Goal: Check status: Check status

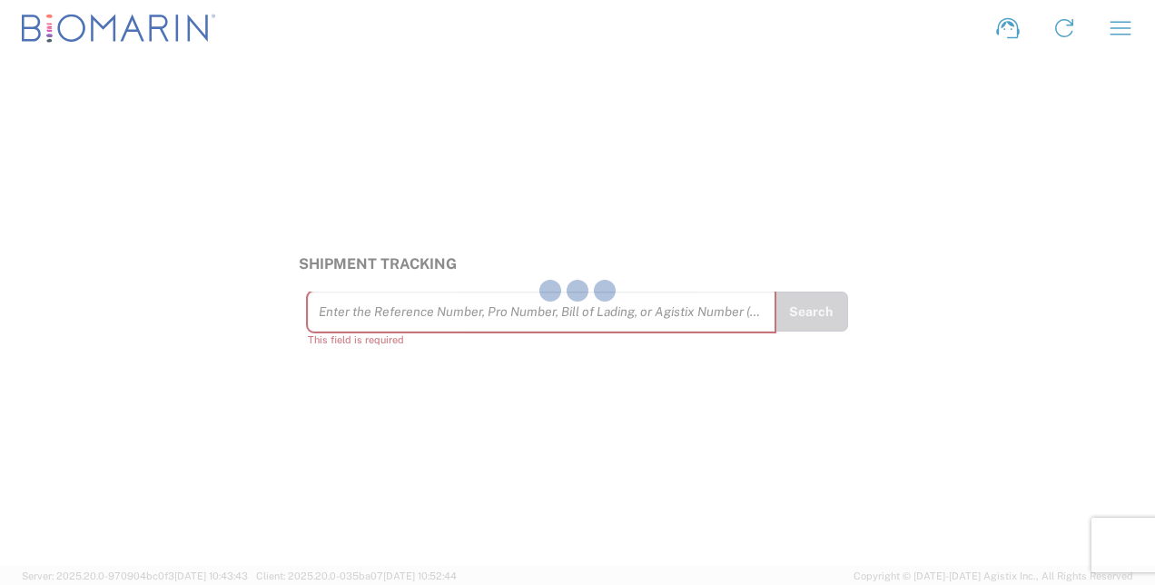
click at [490, 313] on div at bounding box center [577, 292] width 1155 height 585
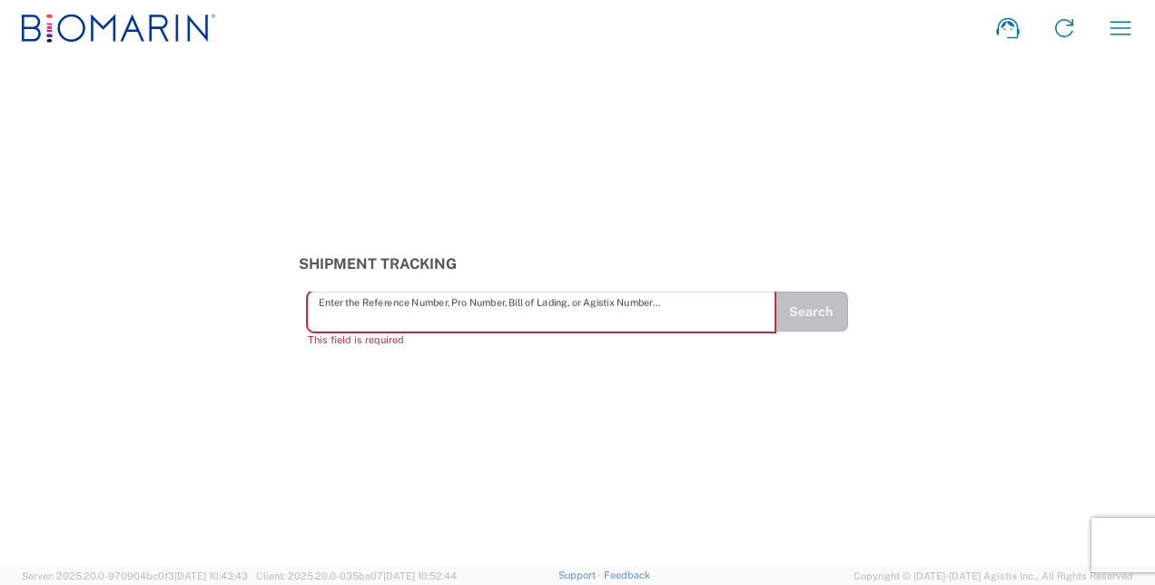
paste input "937547"
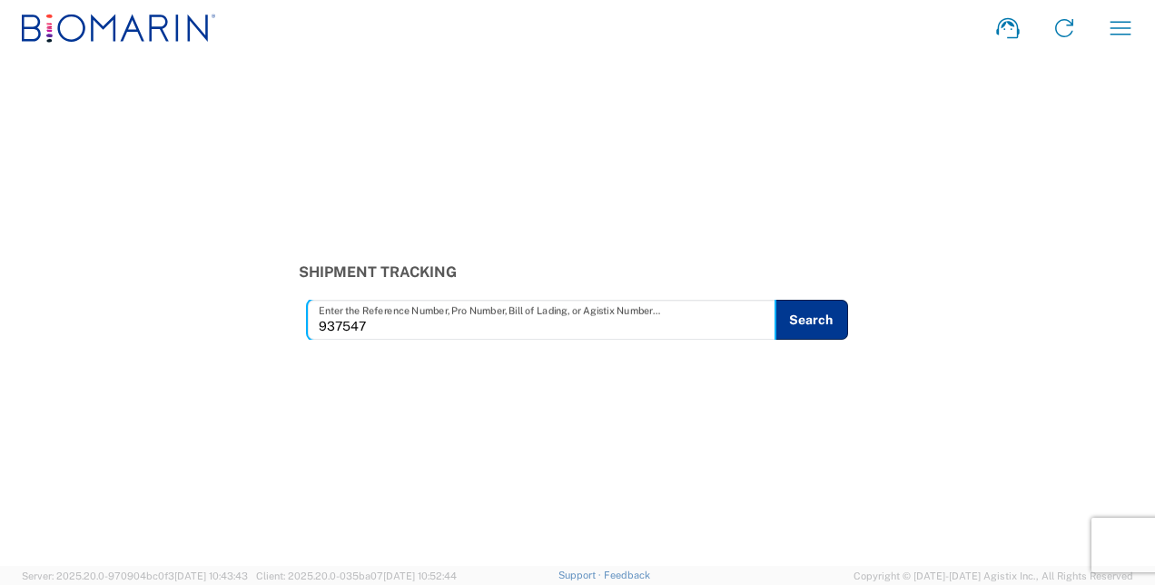
type input "937547"
click at [821, 286] on div "Shipment Tracking 937547 Enter the Reference Number, Pro Number, Bill of Lading…" at bounding box center [577, 301] width 577 height 76
click at [807, 323] on button "Search" at bounding box center [810, 320] width 74 height 40
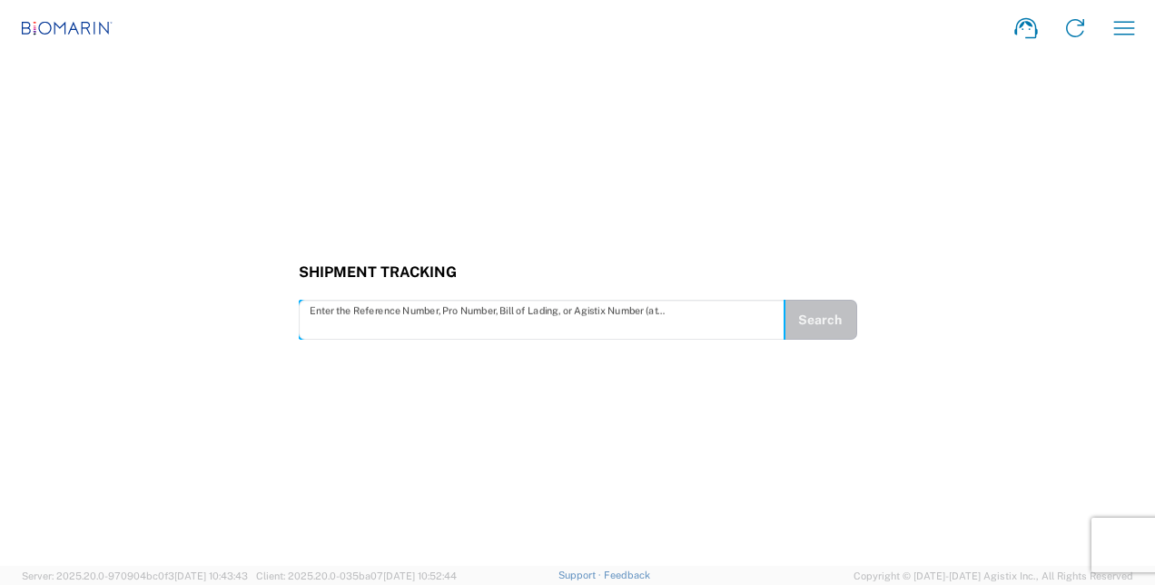
click at [448, 324] on input "text" at bounding box center [542, 320] width 464 height 32
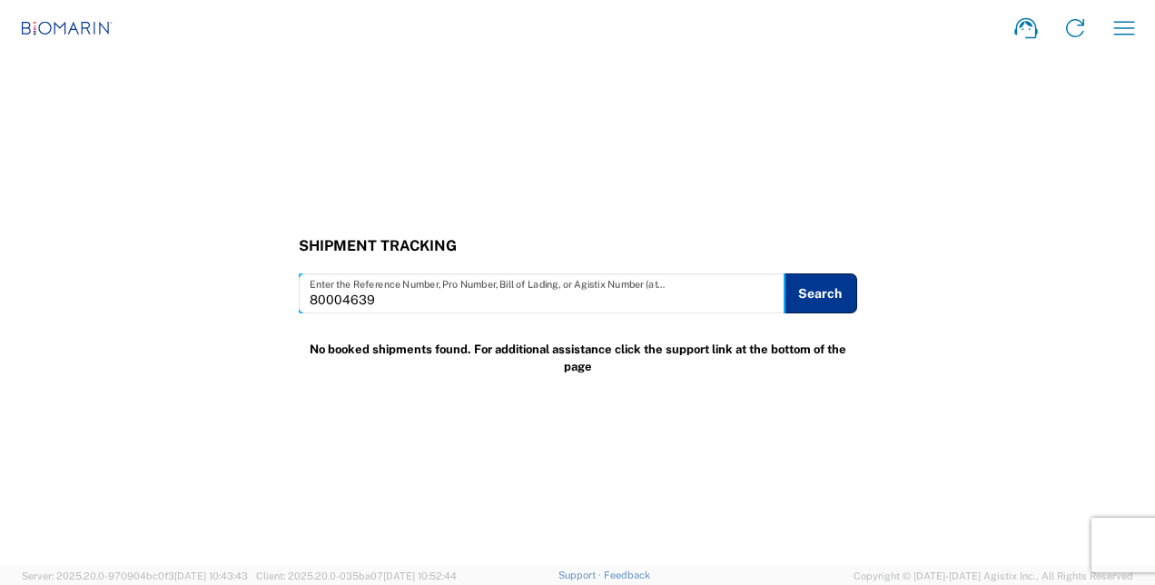
click at [310, 294] on input "80004639" at bounding box center [542, 294] width 464 height 32
type input "0080004639"
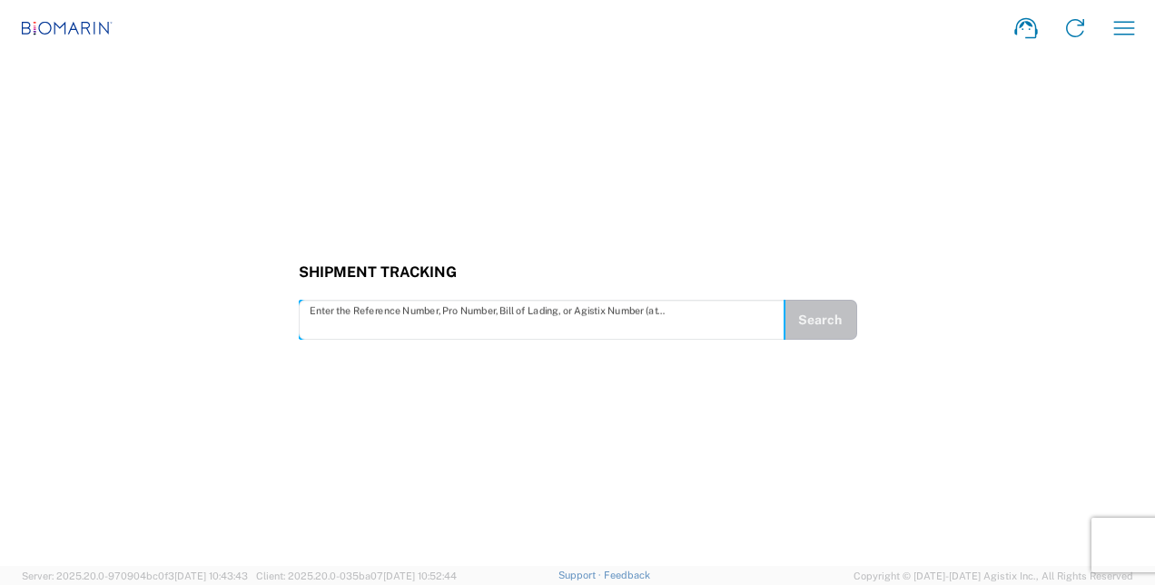
click at [401, 310] on input "text" at bounding box center [542, 320] width 464 height 32
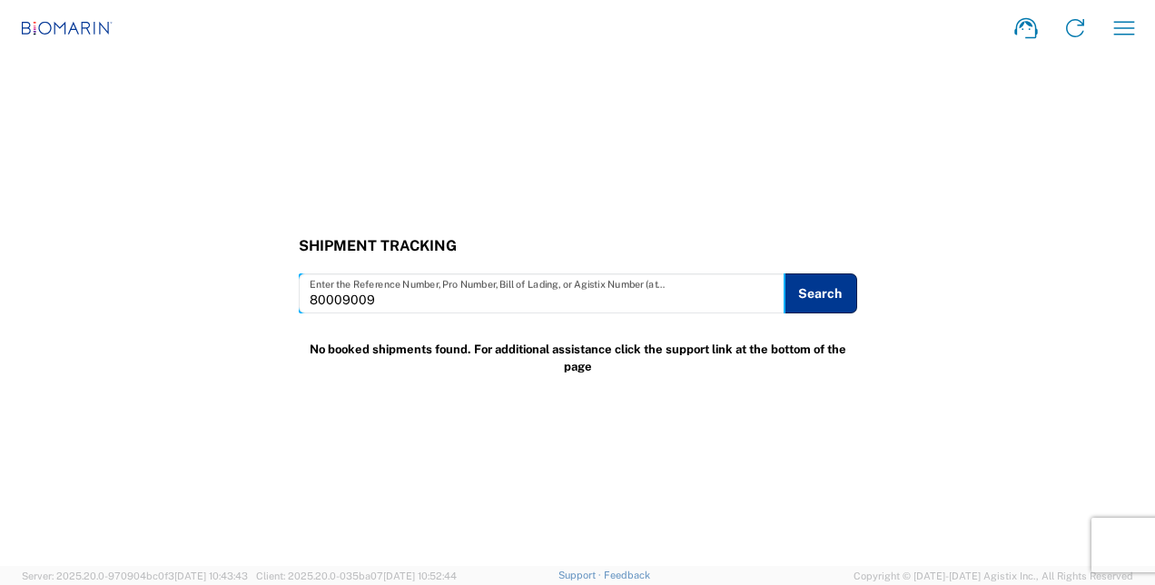
click at [310, 300] on input "80009009" at bounding box center [542, 294] width 464 height 32
type input "0080009009"
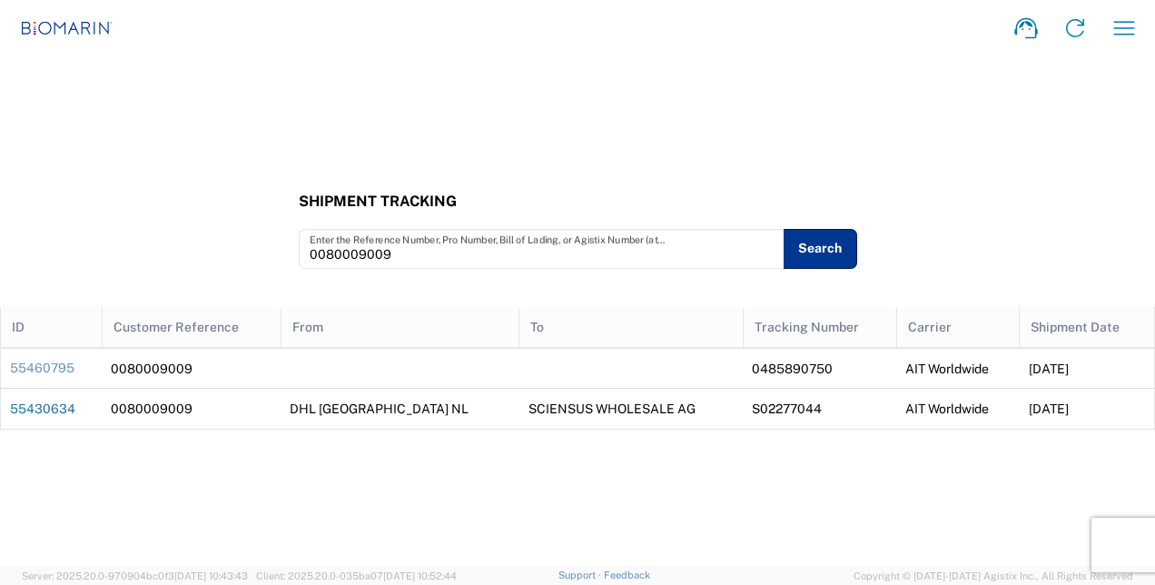
click at [54, 407] on link "55430634" at bounding box center [42, 408] width 65 height 15
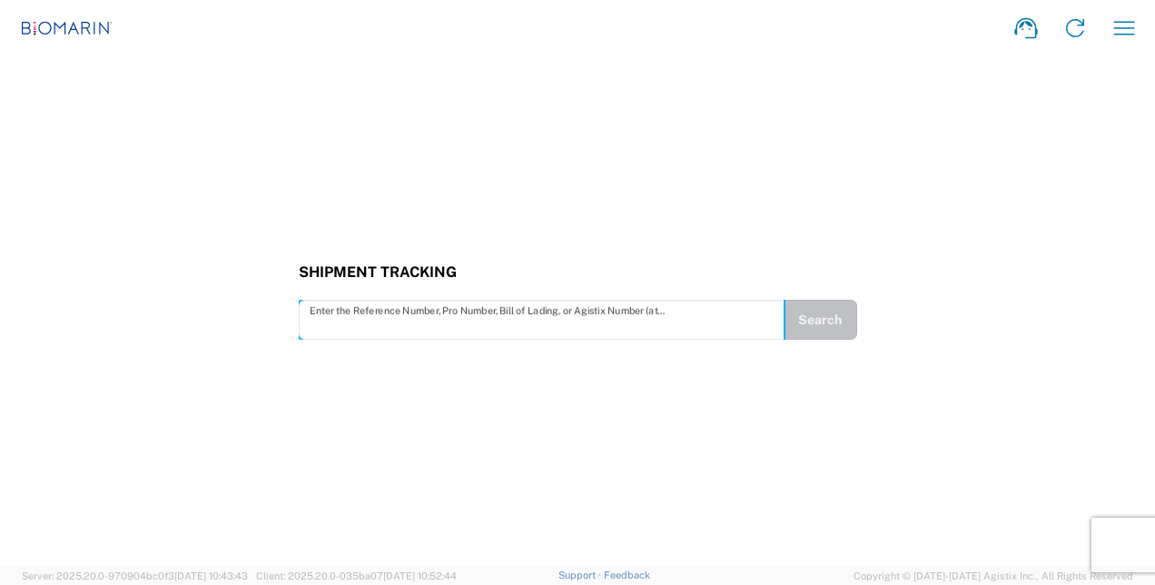
click at [422, 314] on input "text" at bounding box center [542, 320] width 464 height 32
type input "0080002618"
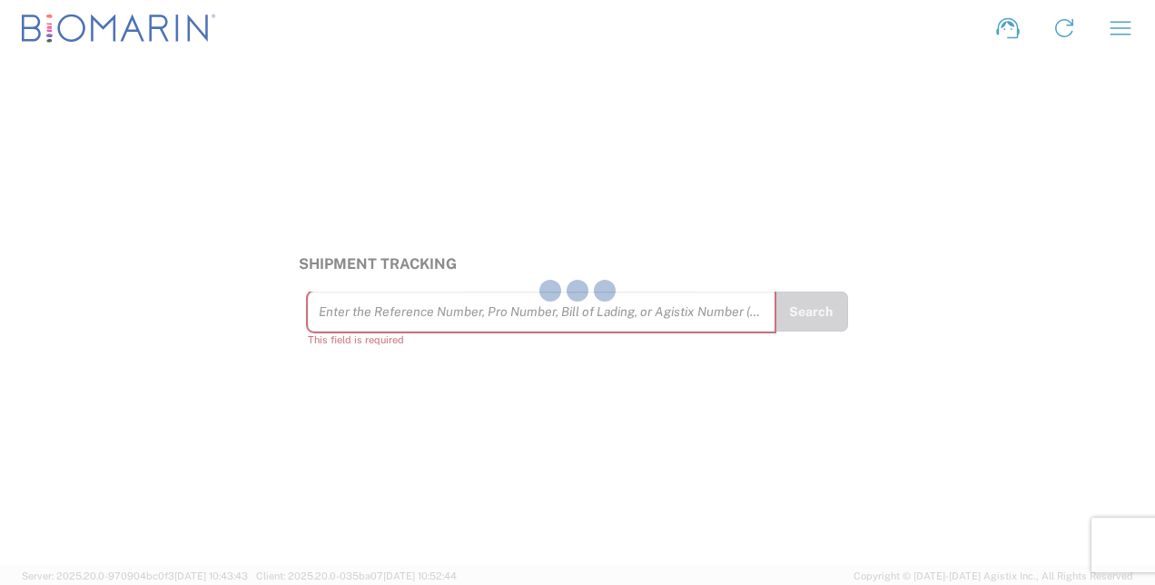
click at [448, 317] on div at bounding box center [577, 292] width 1155 height 585
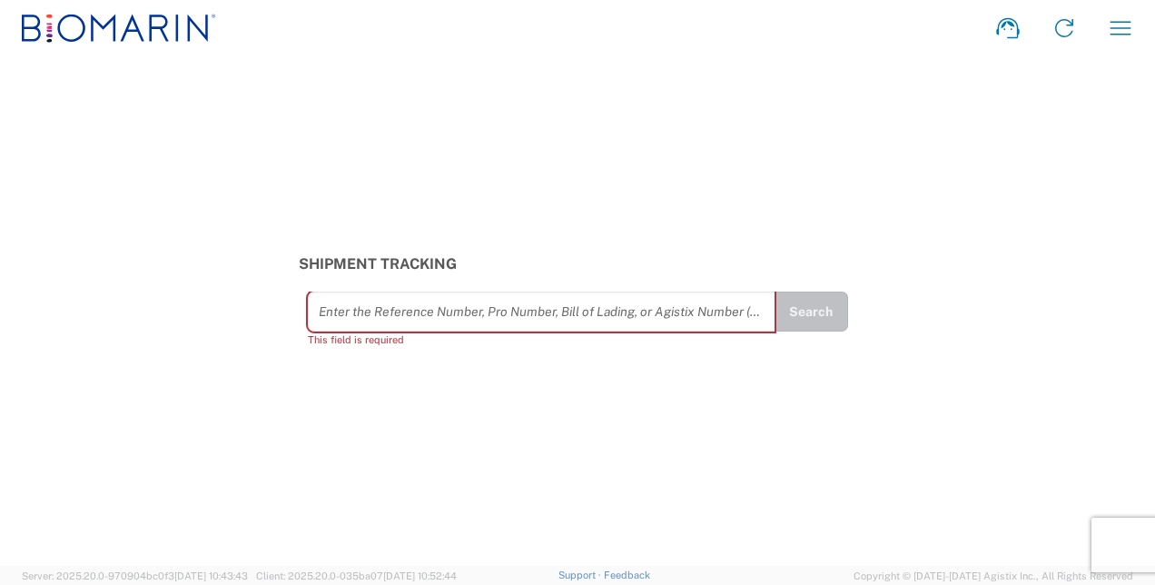
click at [640, 294] on div "Enter the Reference Number, Pro Number, Bill of Lading, or Agistix Number (at l…" at bounding box center [541, 311] width 467 height 40
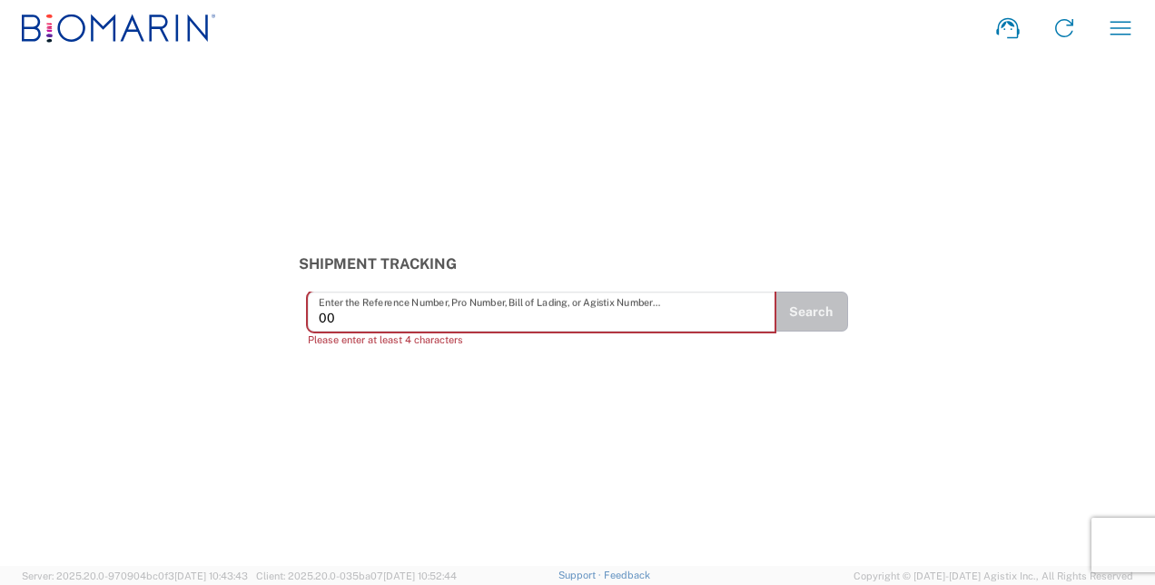
paste input "80018753"
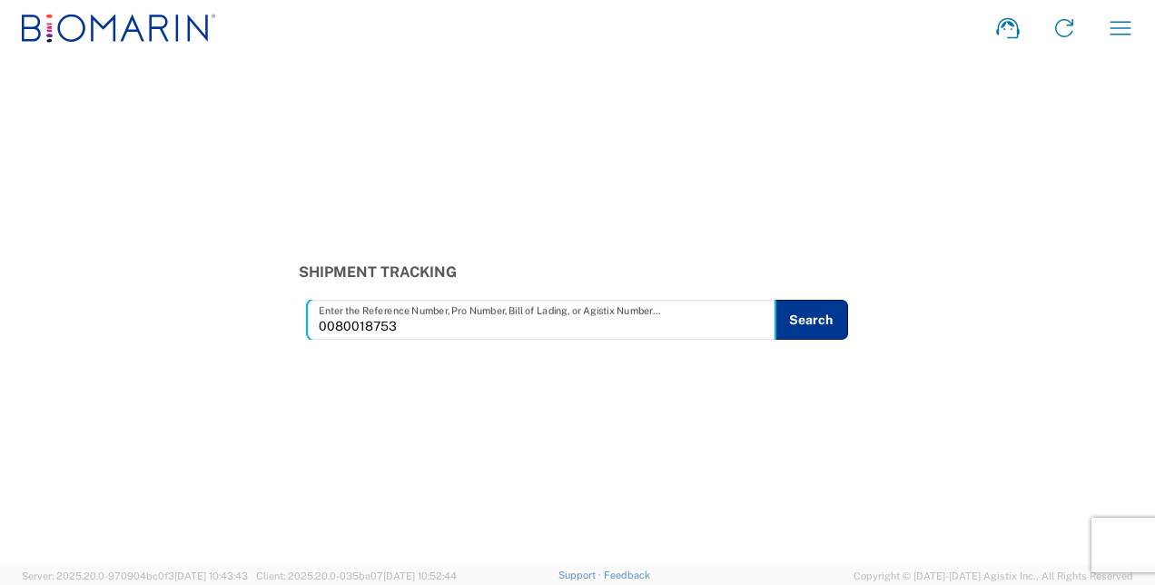
type input "0080018753"
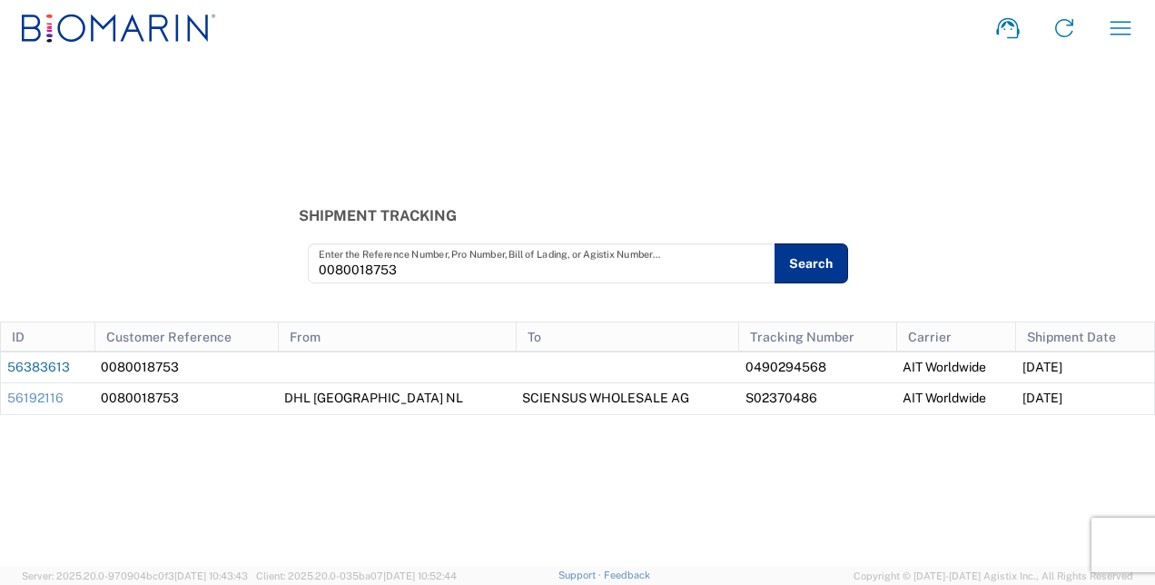
click at [37, 365] on link "56383613" at bounding box center [38, 367] width 63 height 15
